Goal: Task Accomplishment & Management: Use online tool/utility

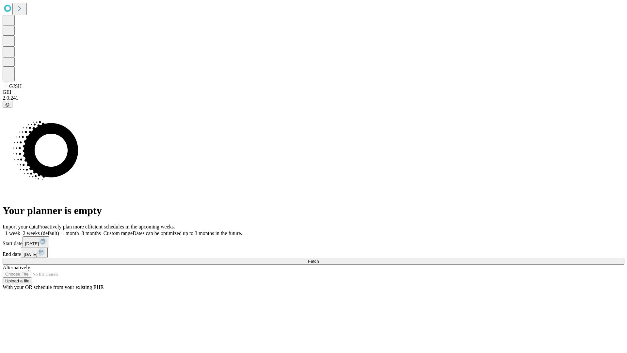
click at [319, 259] on span "Fetch" at bounding box center [313, 261] width 11 height 5
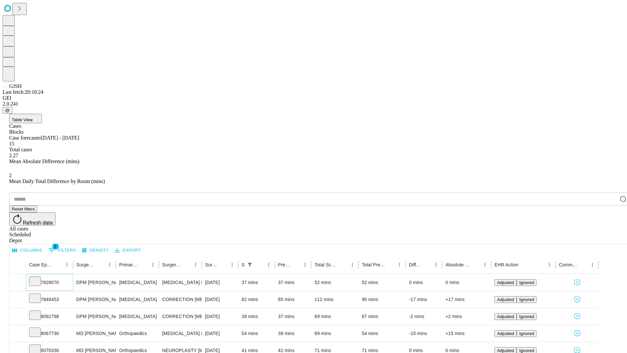
click at [38, 277] on icon at bounding box center [35, 280] width 7 height 7
